Goal: Task Accomplishment & Management: Manage account settings

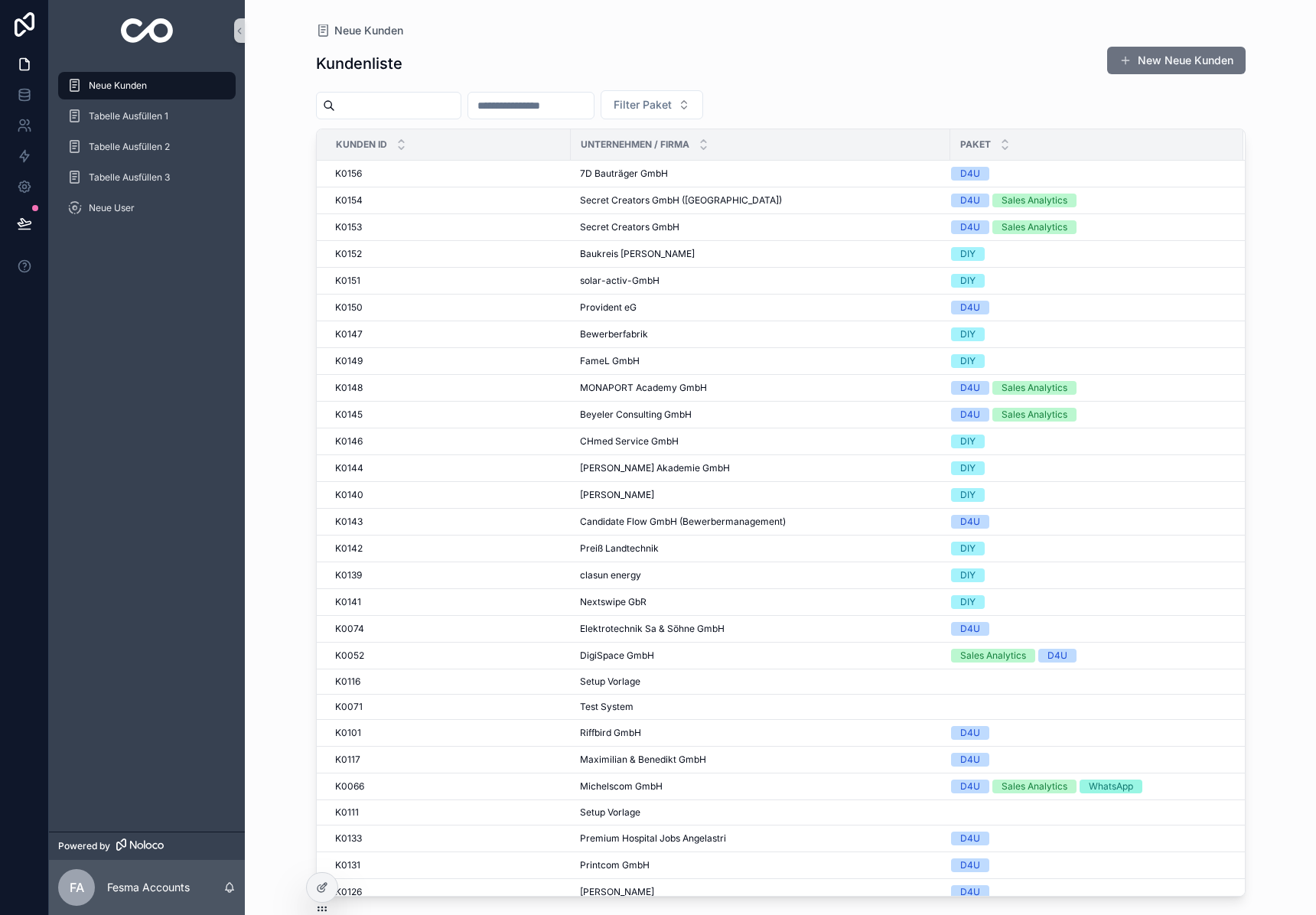
click at [376, 115] on input "scrollable content" at bounding box center [398, 105] width 125 height 22
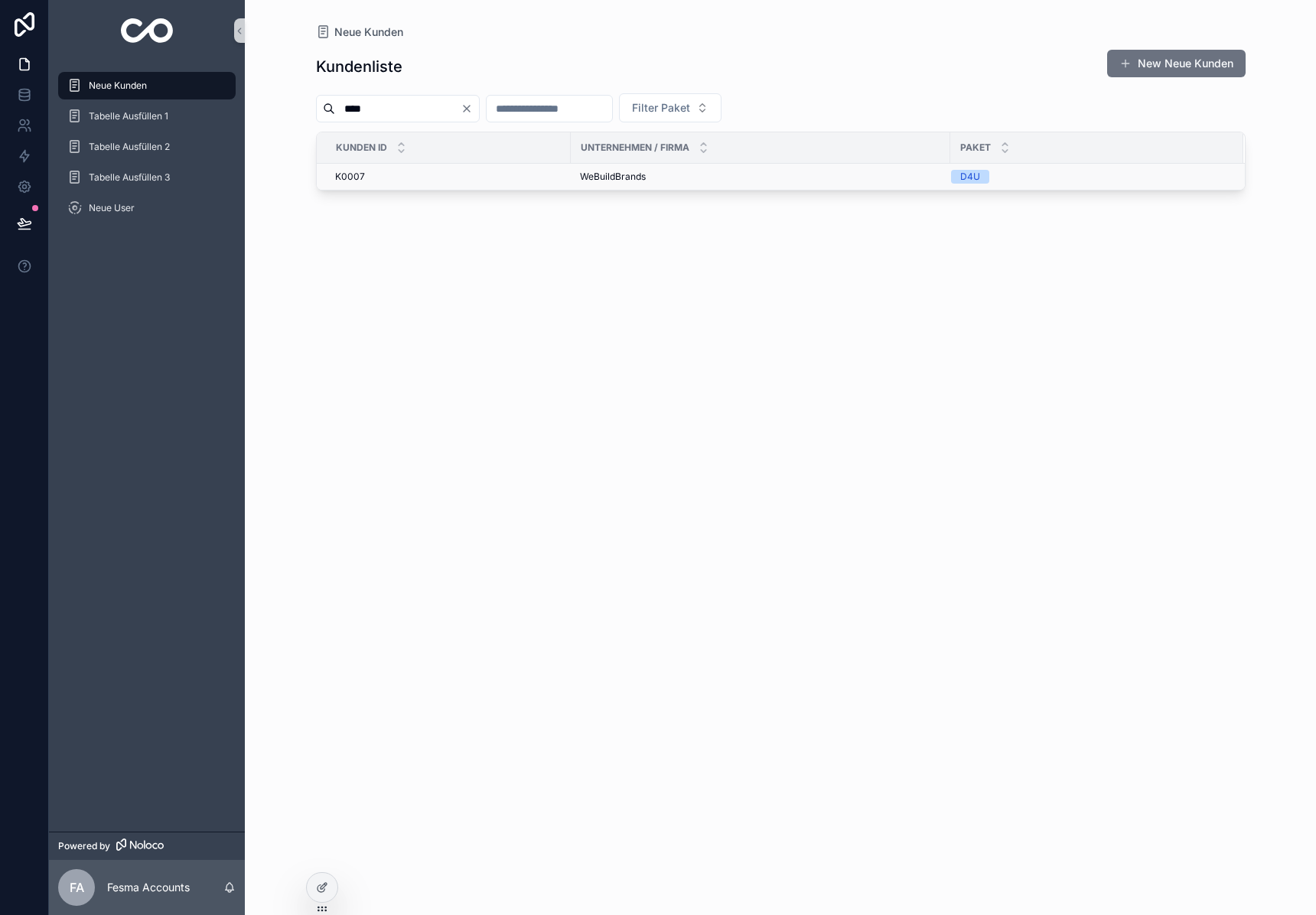
type input "****"
click at [583, 179] on span "WeBuildBrands" at bounding box center [613, 177] width 66 height 12
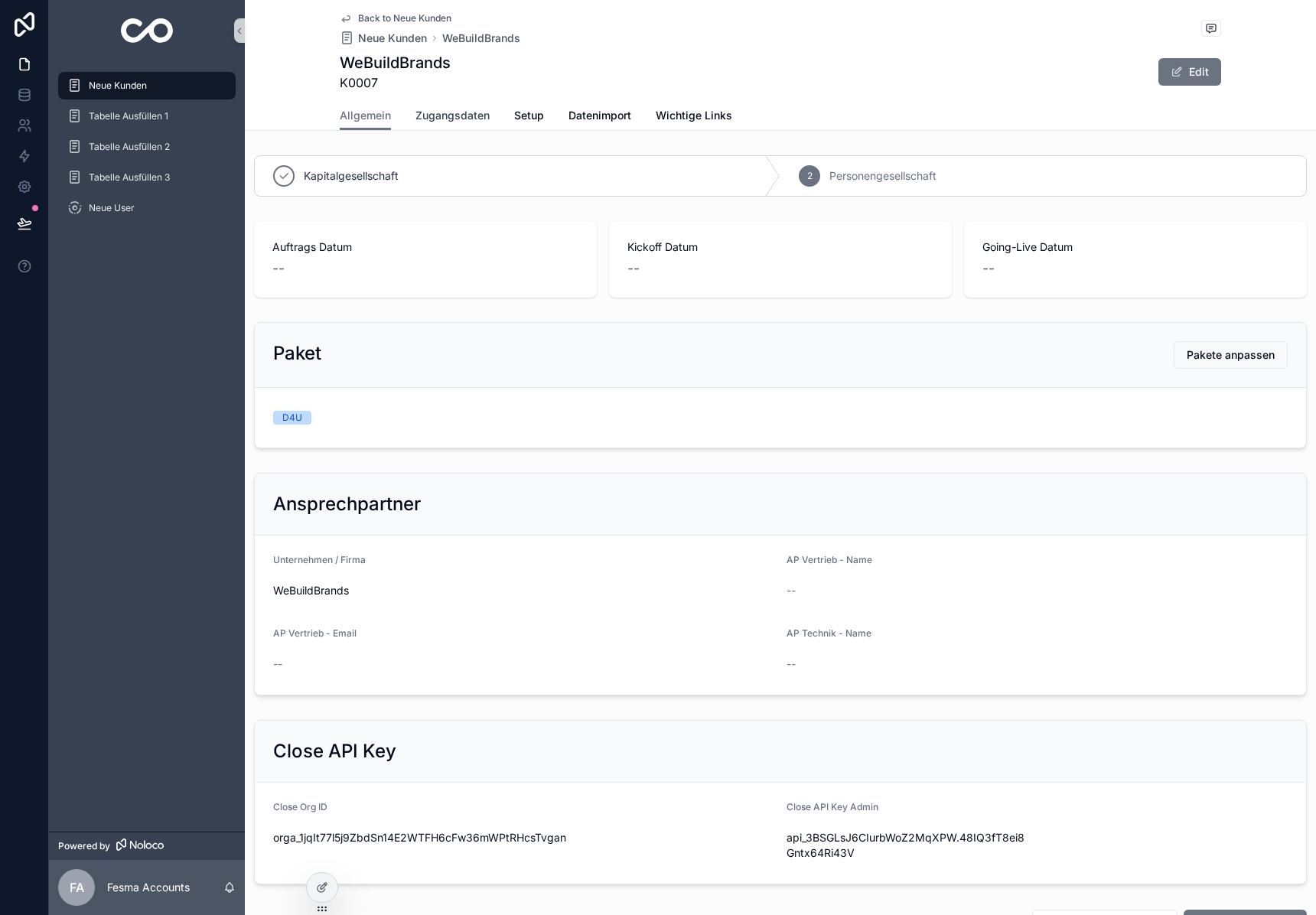
click at [436, 111] on span "Zugangsdaten" at bounding box center [452, 115] width 74 height 15
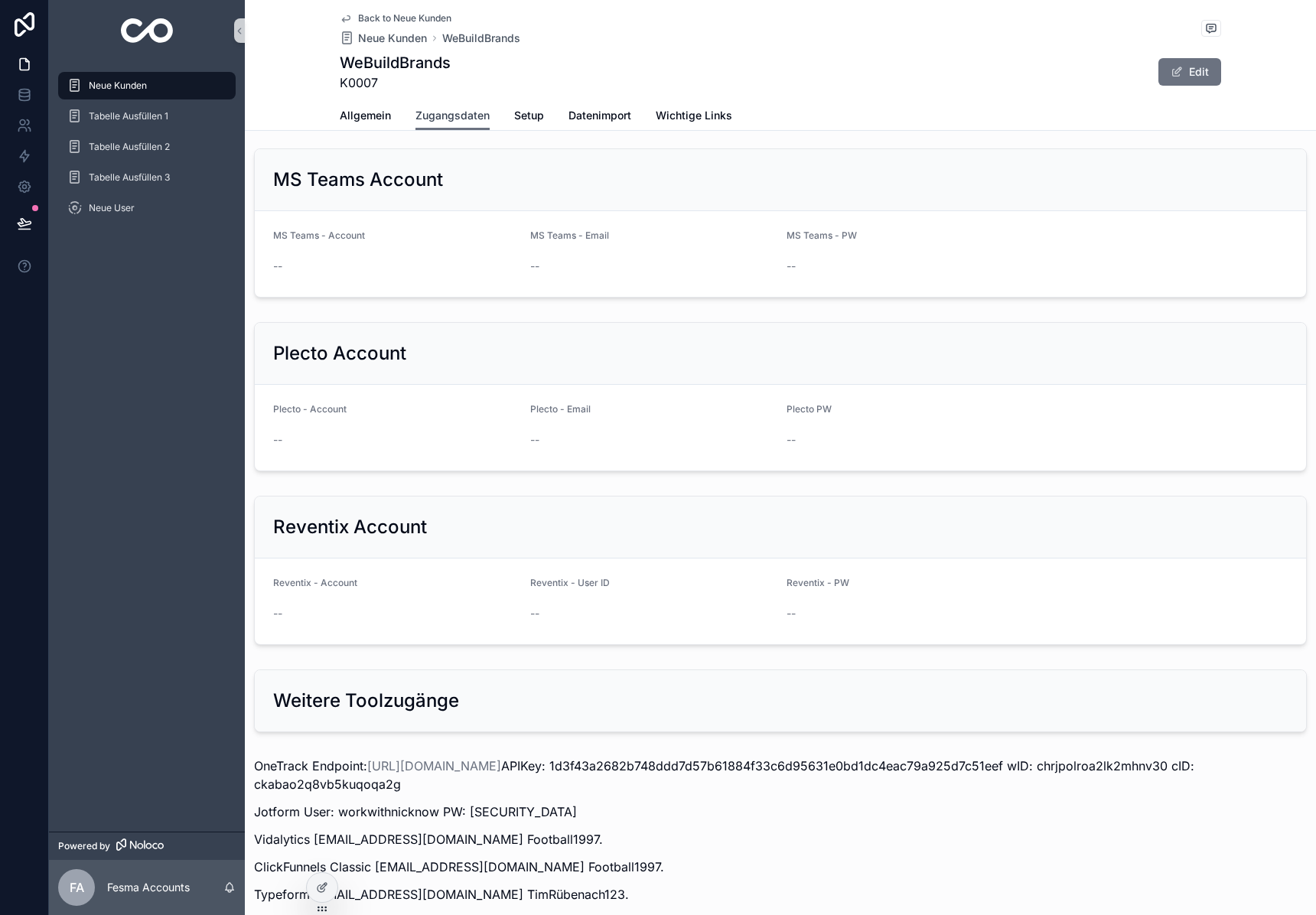
scroll to position [1516, 0]
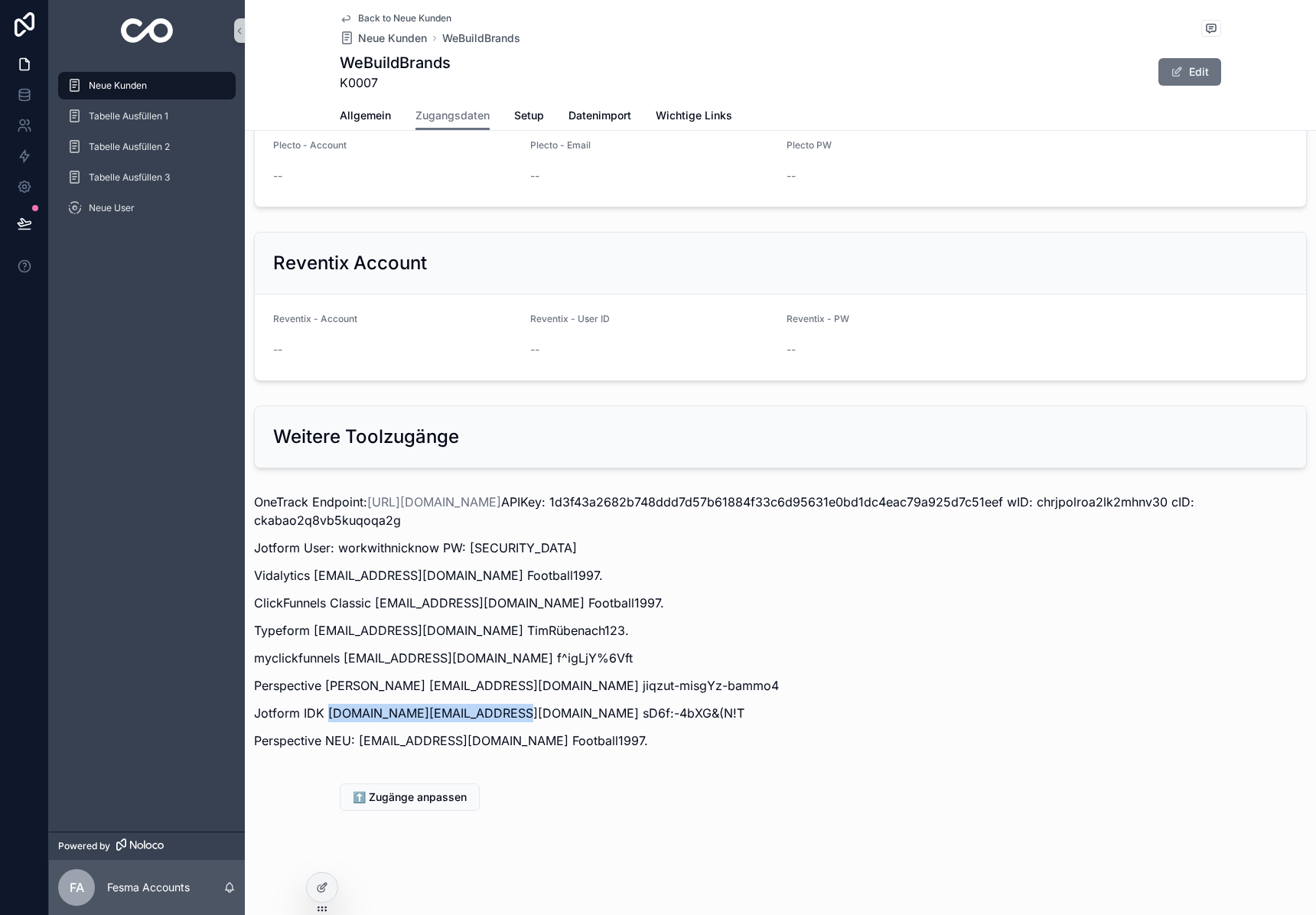
drag, startPoint x: 328, startPoint y: 713, endPoint x: 503, endPoint y: 720, distance: 175.1
click at [503, 720] on p "Jotform IDK [DOMAIN_NAME][EMAIL_ADDRESS][DOMAIN_NAME] sD6f:-4bXG&(N!T" at bounding box center [780, 713] width 1053 height 18
copy p "[DOMAIN_NAME][EMAIL_ADDRESS][DOMAIN_NAME]"
drag, startPoint x: 506, startPoint y: 712, endPoint x: 641, endPoint y: 715, distance: 135.0
click at [641, 715] on p "Jotform IDK [DOMAIN_NAME][EMAIL_ADDRESS][DOMAIN_NAME] sD6f:-4bXG&(N!T" at bounding box center [780, 713] width 1053 height 18
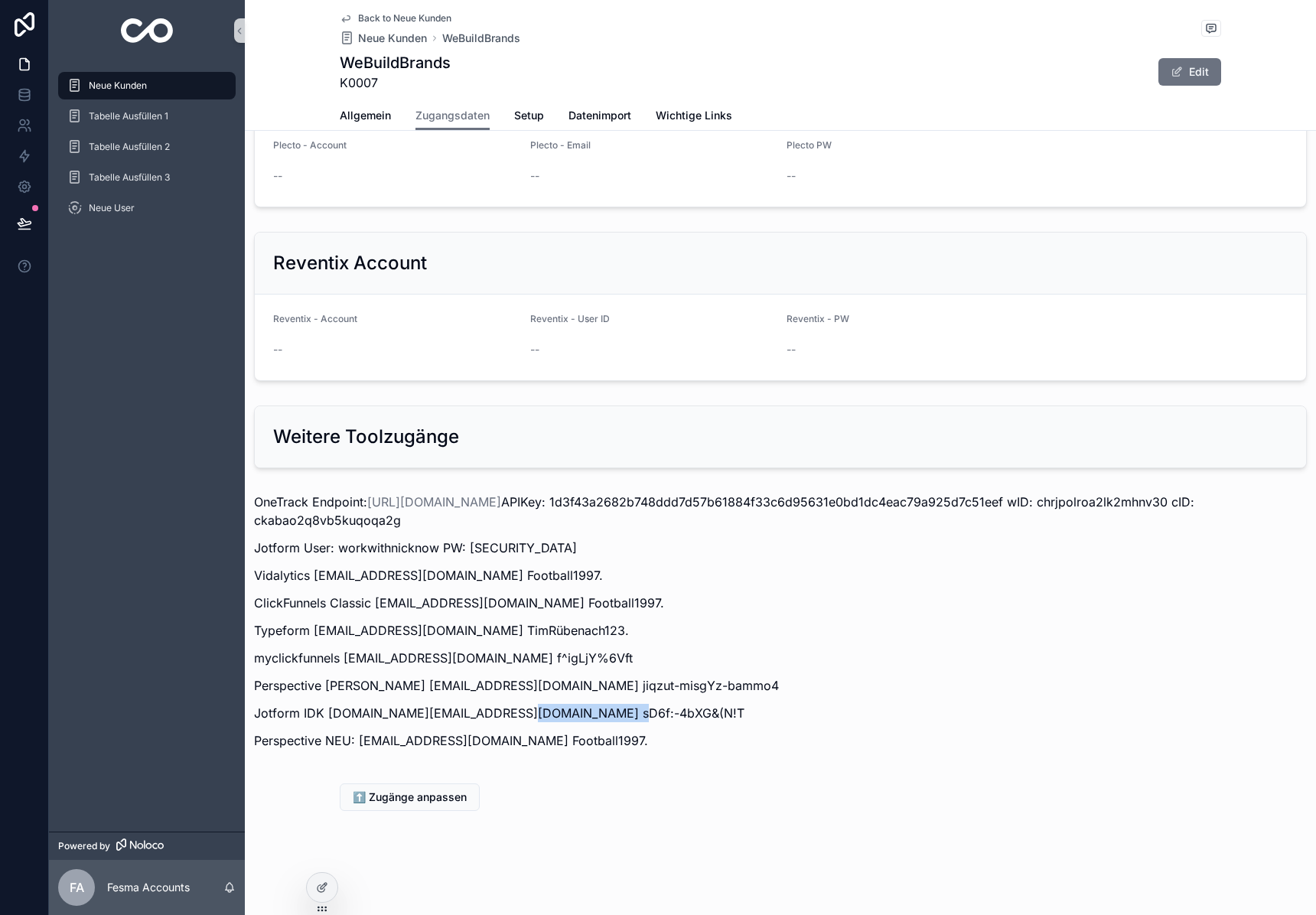
copy p "sD6f:-4bXG&(N!T"
drag, startPoint x: 501, startPoint y: 714, endPoint x: 325, endPoint y: 714, distance: 176.0
click at [325, 714] on p "Jotform IDK [DOMAIN_NAME][EMAIL_ADDRESS][DOMAIN_NAME] sD6f:-4bXG&(N!T" at bounding box center [780, 713] width 1053 height 18
copy p "[DOMAIN_NAME][EMAIL_ADDRESS][DOMAIN_NAME]"
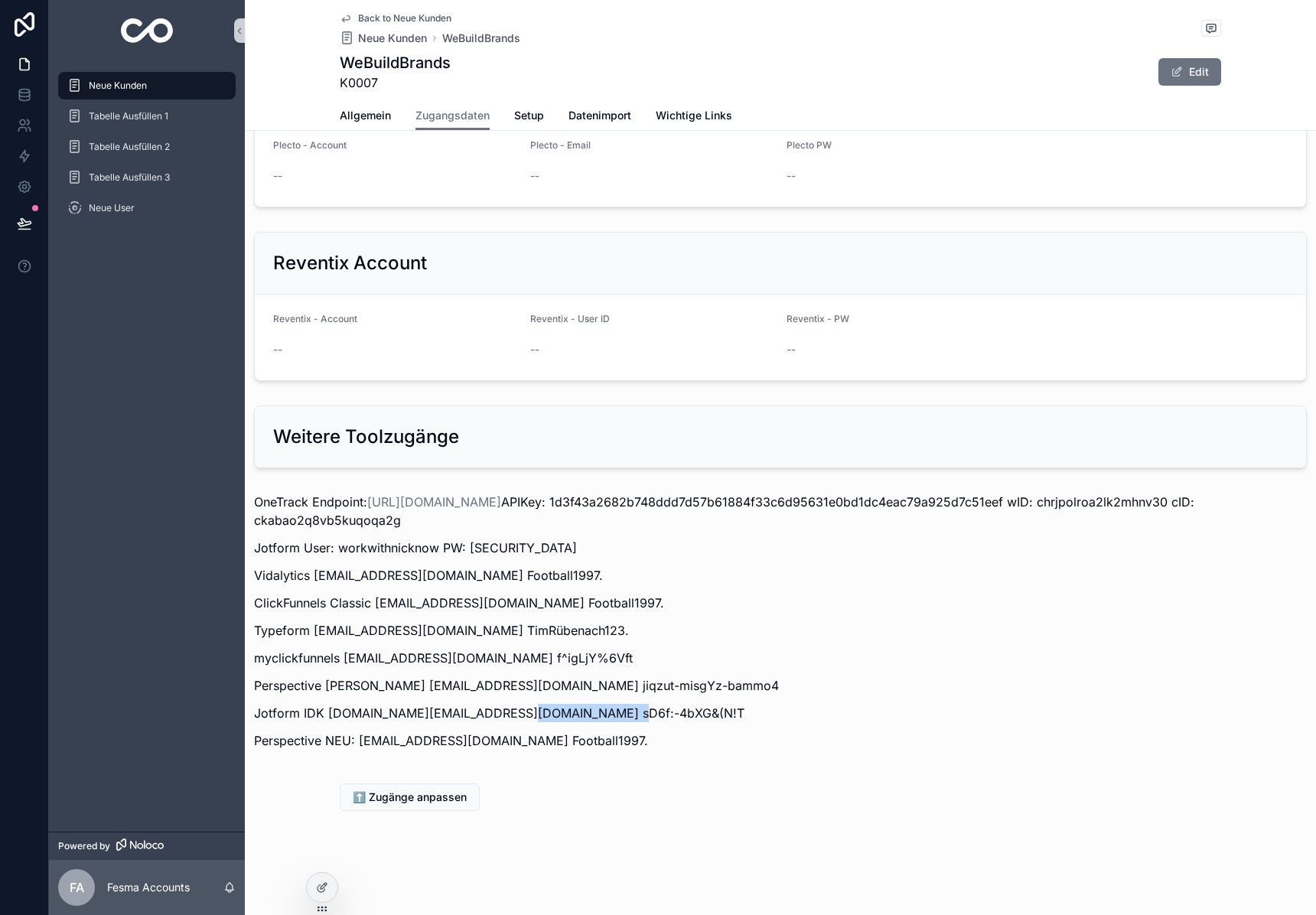
drag, startPoint x: 509, startPoint y: 712, endPoint x: 619, endPoint y: 711, distance: 110.0
click at [619, 711] on p "Jotform IDK [DOMAIN_NAME][EMAIL_ADDRESS][DOMAIN_NAME] sD6f:-4bXG&(N!T" at bounding box center [780, 713] width 1053 height 18
copy p "sD6f:-4bXG&(N!T"
drag, startPoint x: 499, startPoint y: 712, endPoint x: 325, endPoint y: 712, distance: 174.0
click at [325, 712] on p "Jotform IDK [DOMAIN_NAME][EMAIL_ADDRESS][DOMAIN_NAME] sD6f:-4bXG&(N!T" at bounding box center [780, 713] width 1053 height 18
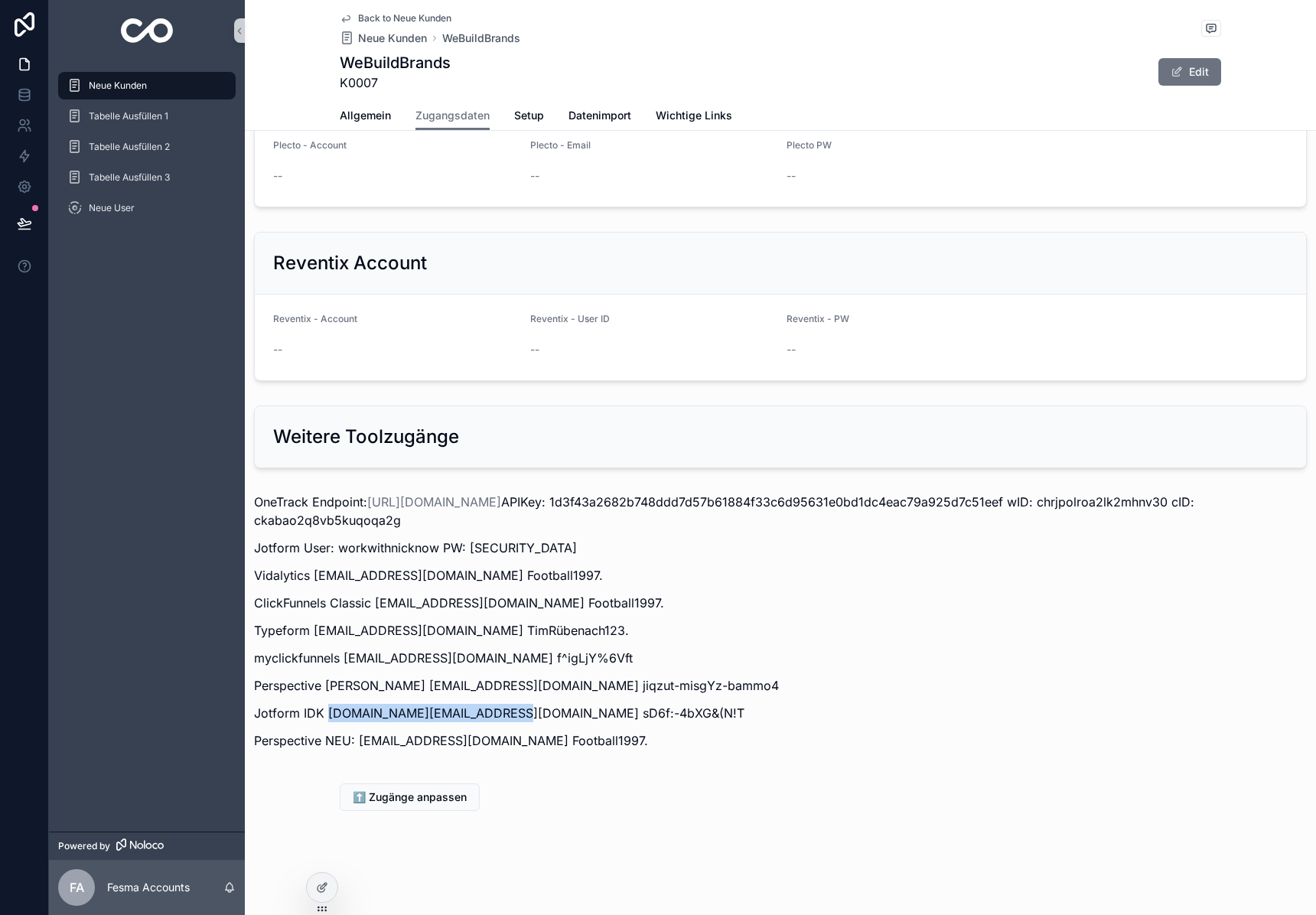
copy p "[DOMAIN_NAME][EMAIL_ADDRESS][DOMAIN_NAME]"
drag, startPoint x: 509, startPoint y: 714, endPoint x: 618, endPoint y: 709, distance: 109.1
click at [618, 709] on p "Jotform IDK [DOMAIN_NAME][EMAIL_ADDRESS][DOMAIN_NAME] sD6f:-4bXG&(N!T" at bounding box center [780, 713] width 1053 height 18
copy p "sD6f:-4bXG&(N!T"
click at [1180, 76] on span "scrollable content" at bounding box center [1177, 72] width 12 height 12
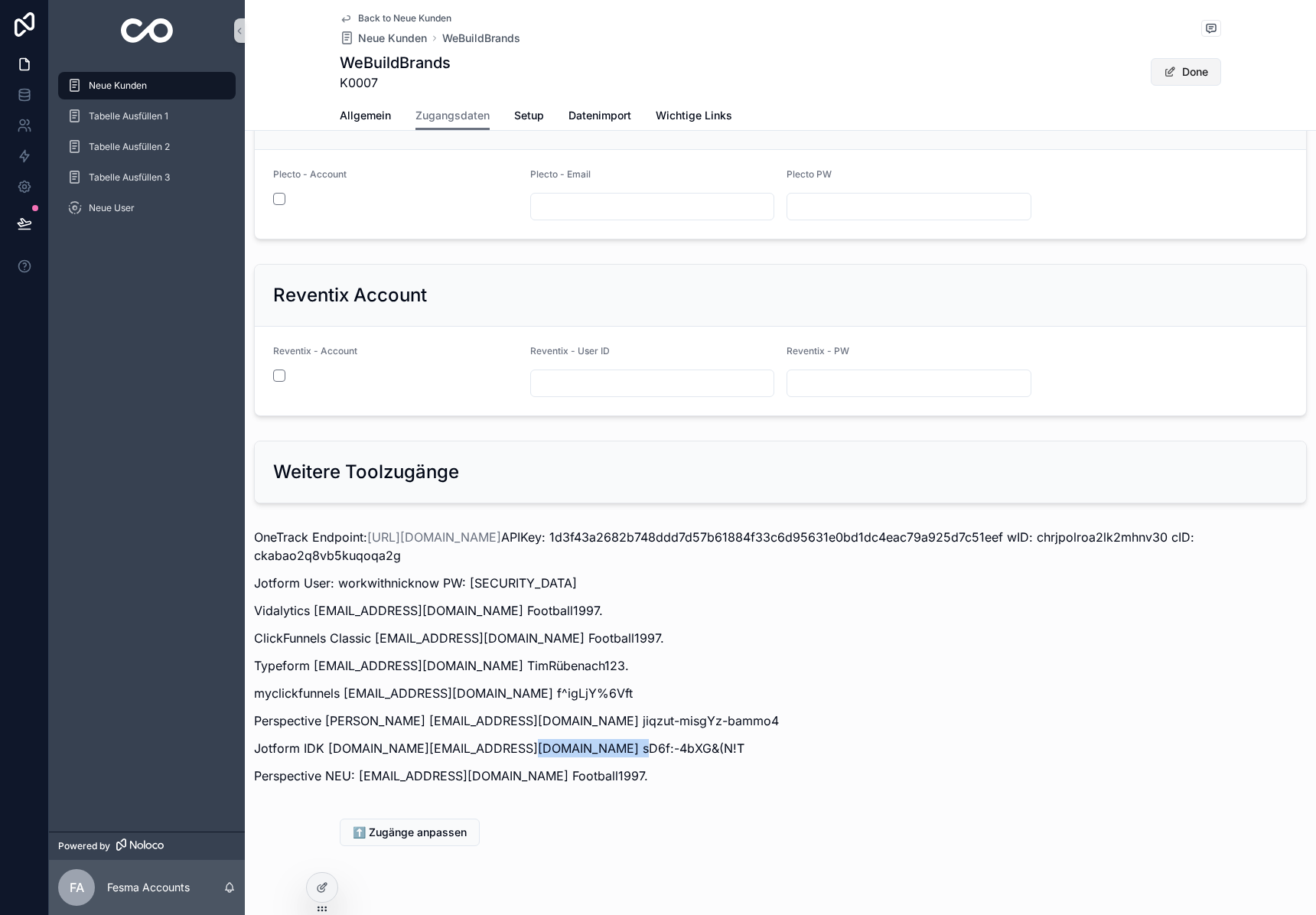
scroll to position [1542, 0]
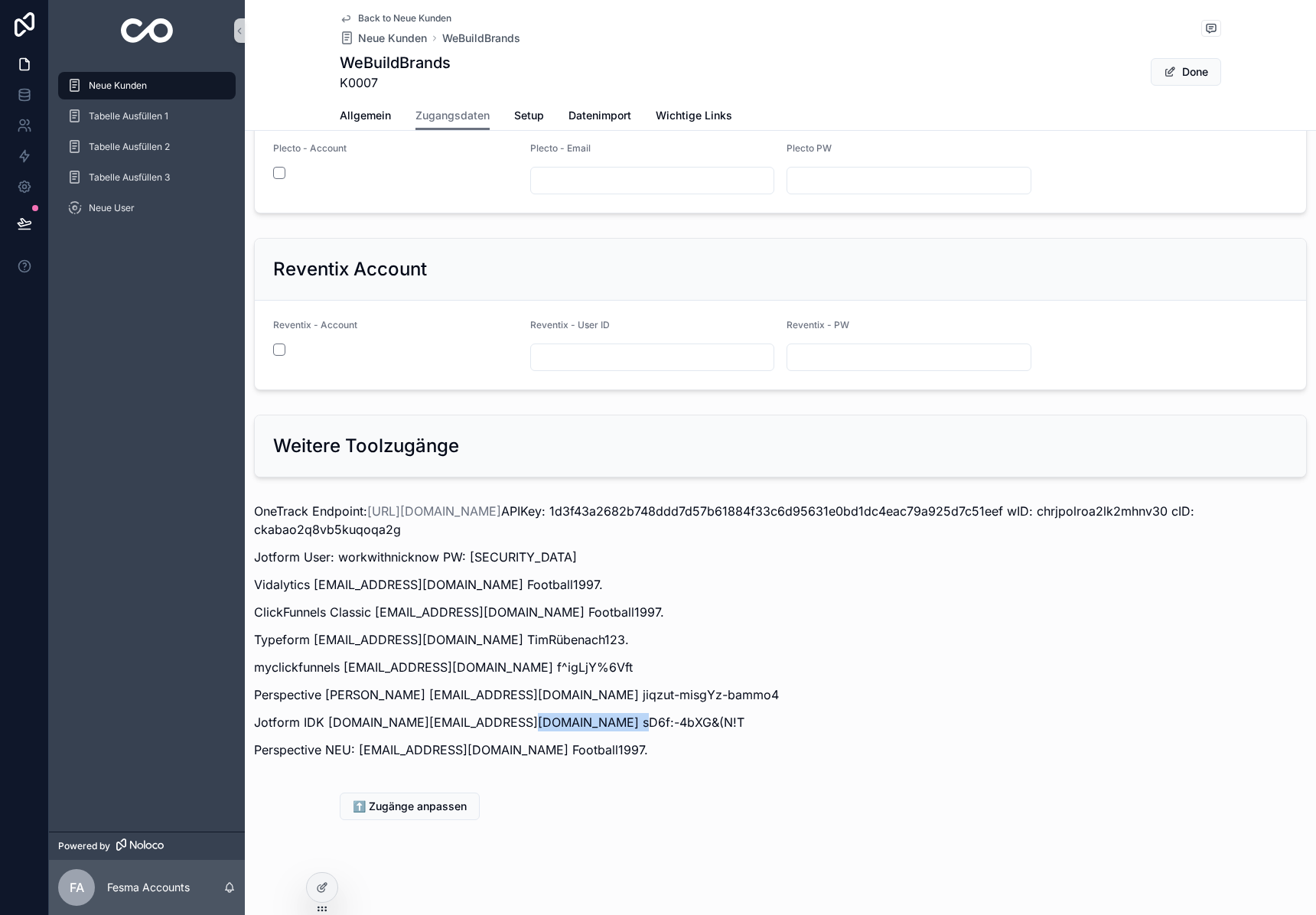
click at [588, 721] on p "Jotform IDK [DOMAIN_NAME][EMAIL_ADDRESS][DOMAIN_NAME] sD6f:-4bXG&(N!T" at bounding box center [780, 722] width 1053 height 18
click at [1211, 73] on button "Done" at bounding box center [1186, 72] width 71 height 28
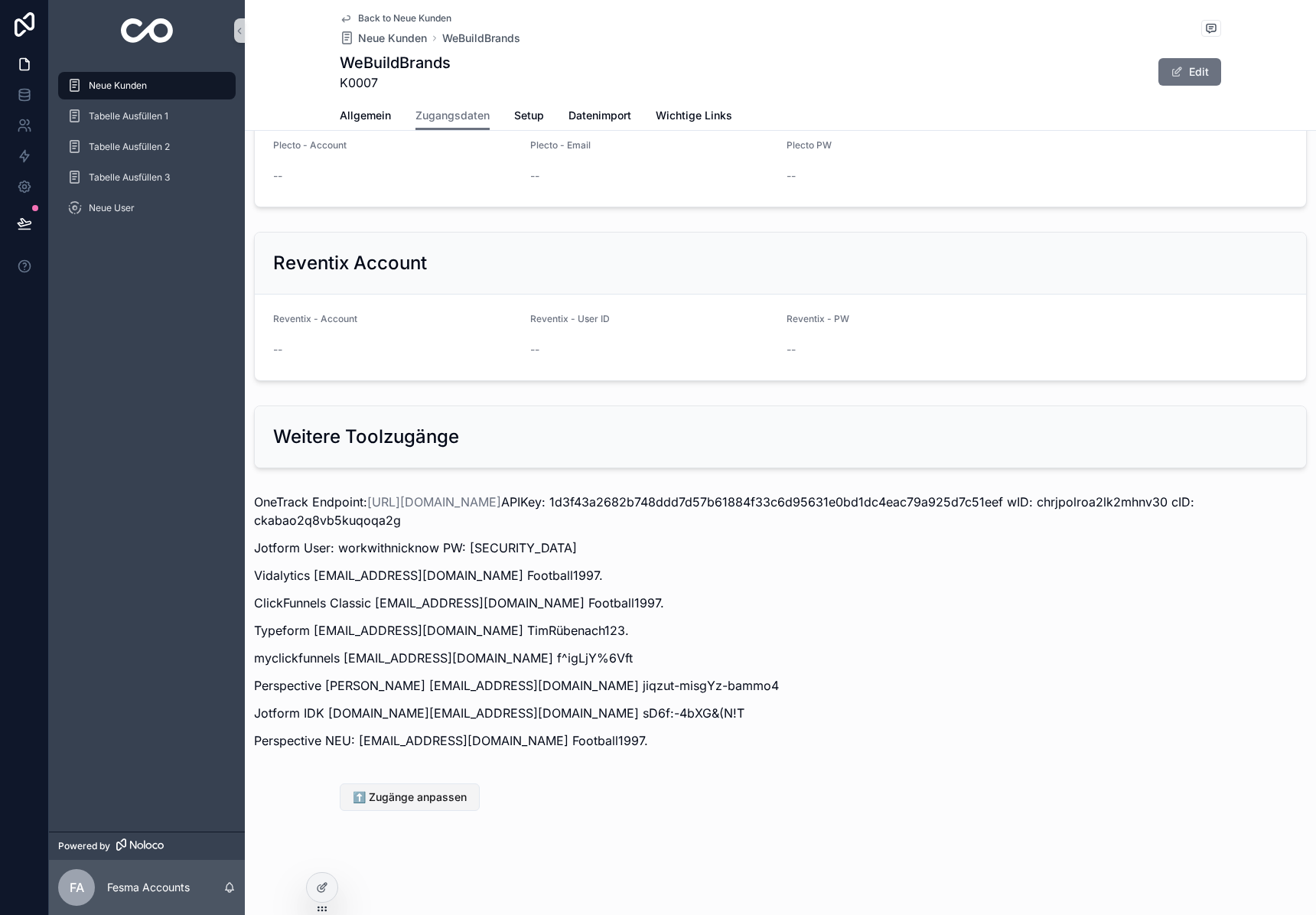
click at [427, 806] on button "⬆️ Zugänge anpassen" at bounding box center [410, 797] width 140 height 28
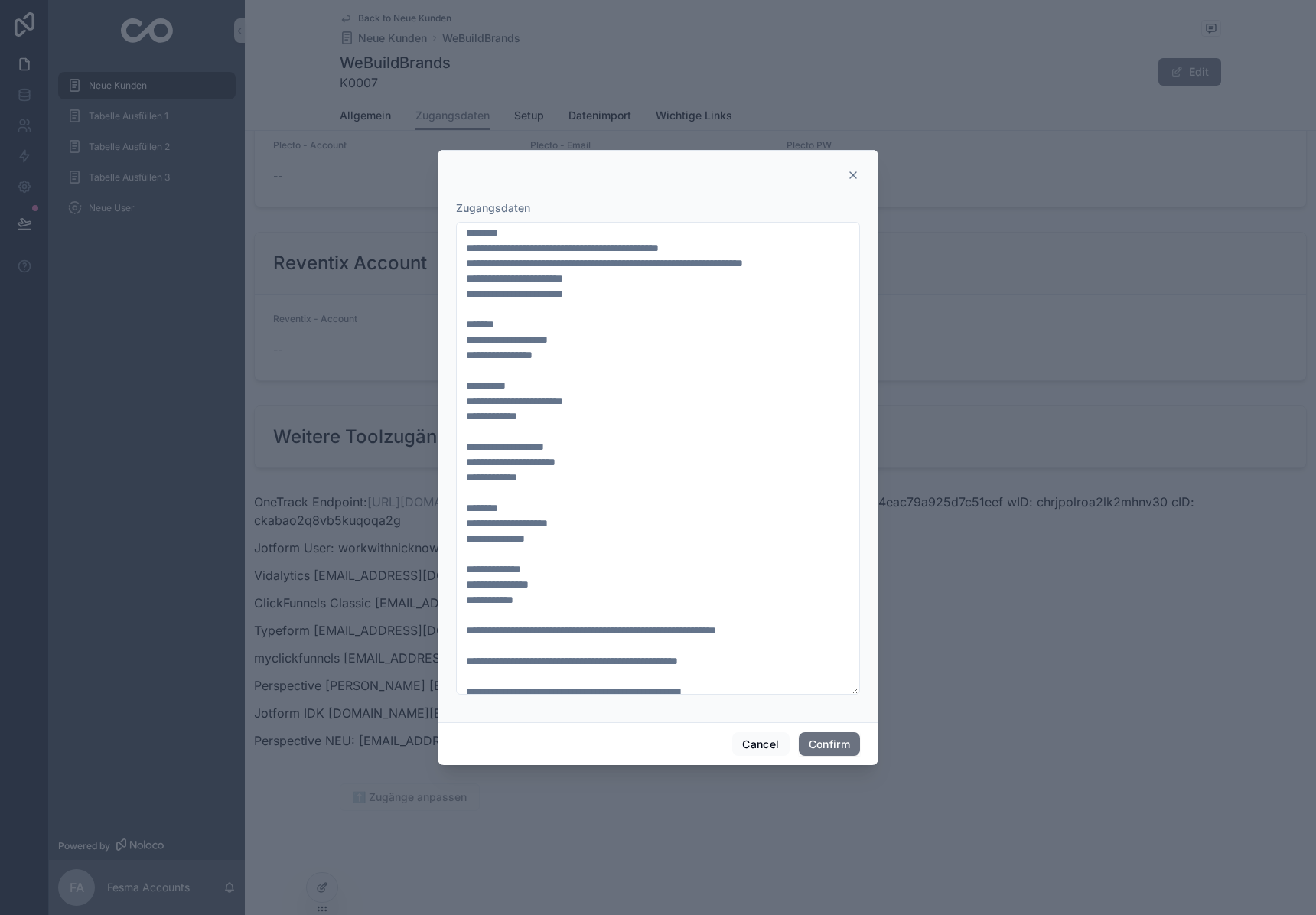
scroll to position [46, 0]
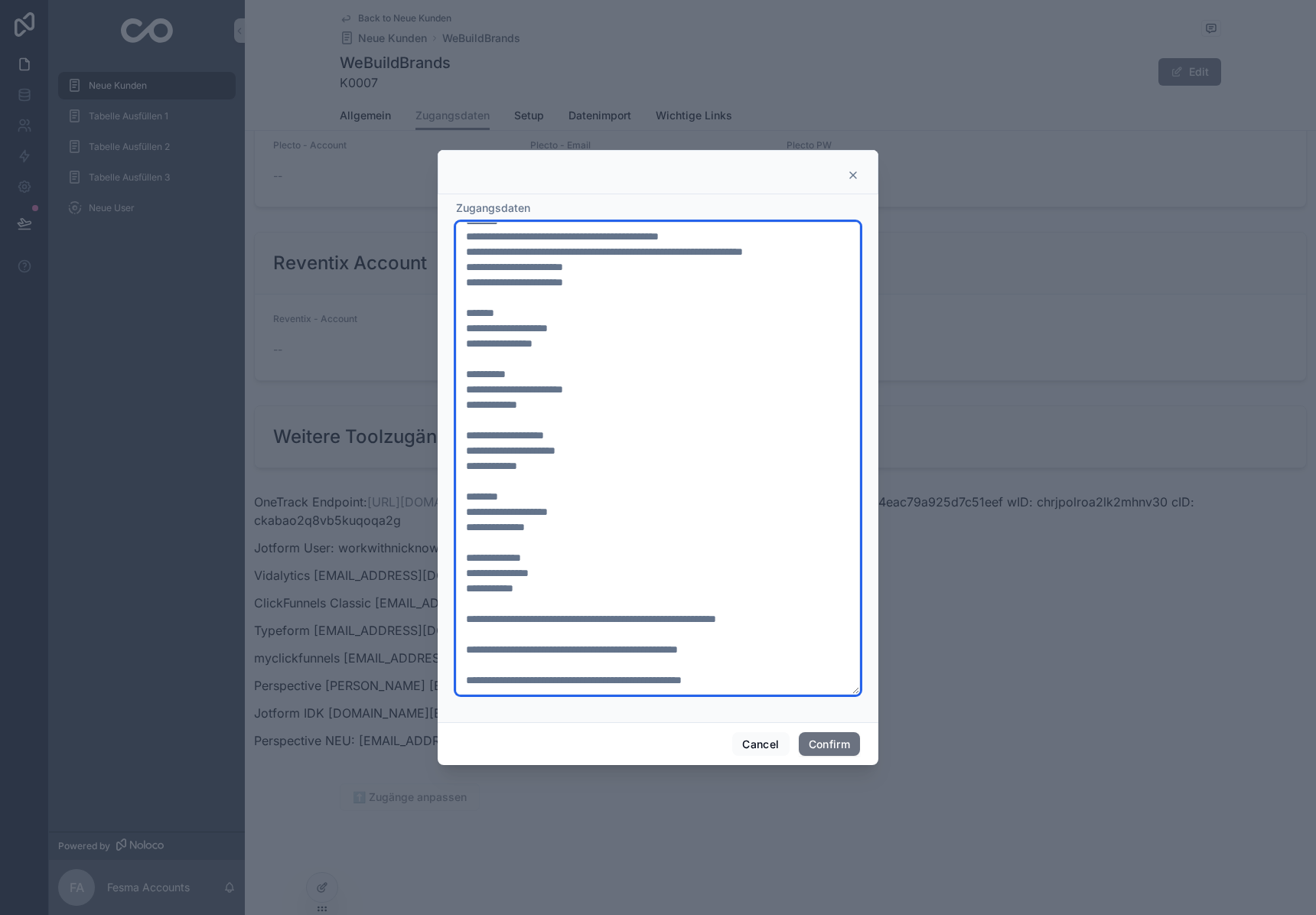
drag, startPoint x: 688, startPoint y: 650, endPoint x: 788, endPoint y: 644, distance: 100.2
click at [788, 644] on textarea "**********" at bounding box center [658, 458] width 404 height 473
paste textarea "*********"
type textarea "**********"
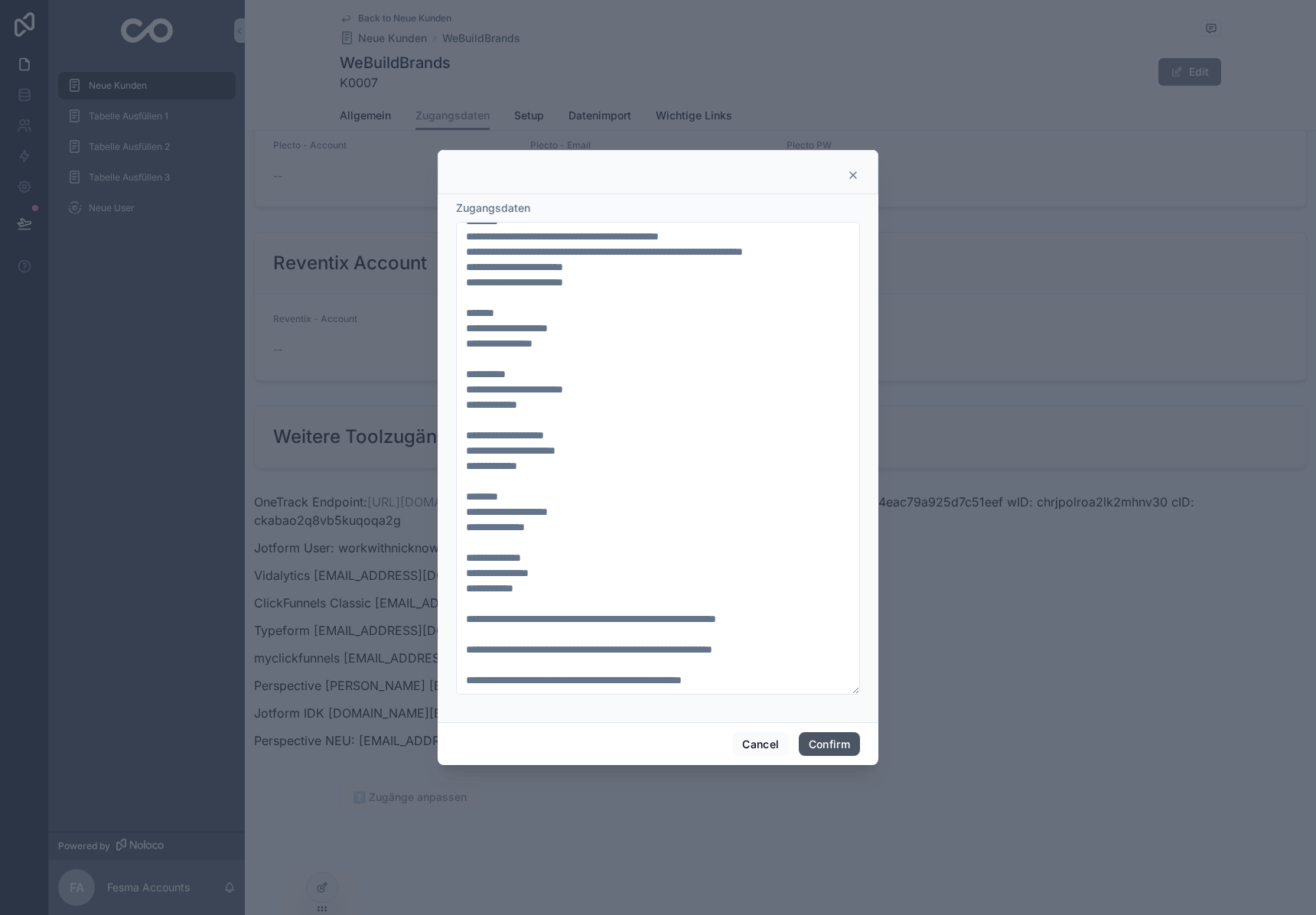
click at [821, 744] on button "Confirm" at bounding box center [829, 744] width 62 height 25
